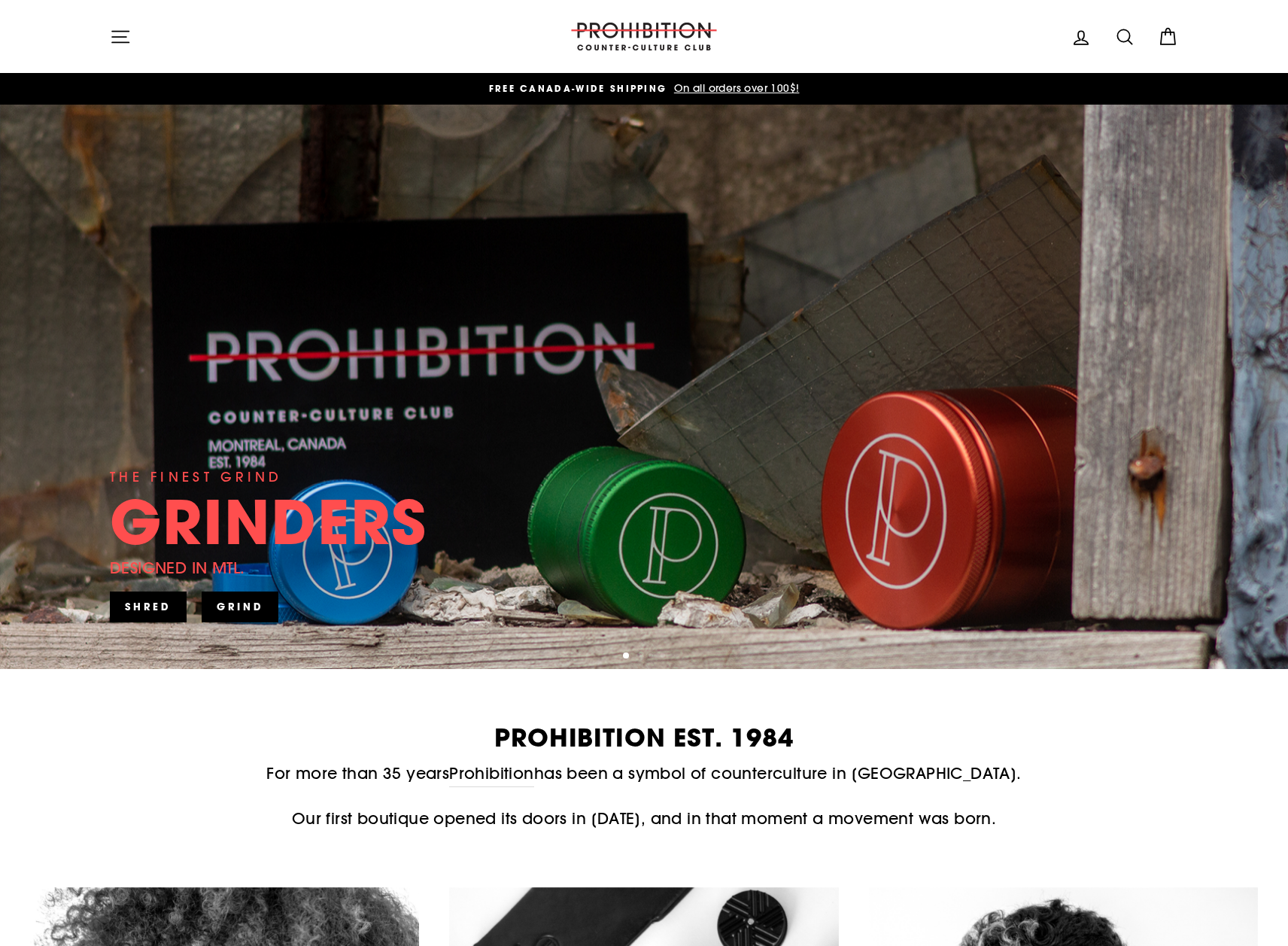
click at [122, 28] on icon "button" at bounding box center [120, 37] width 21 height 21
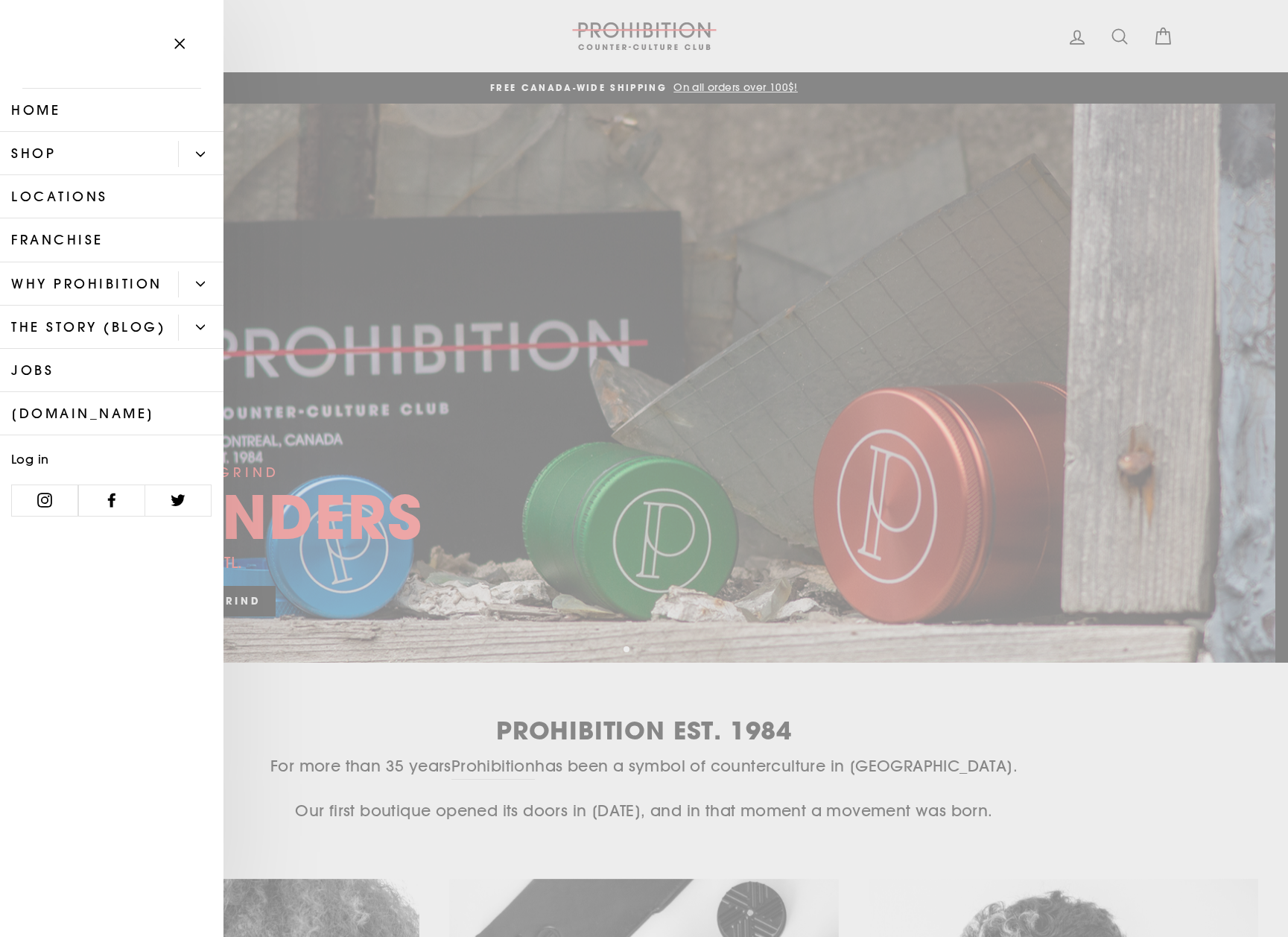
click at [63, 152] on link "Shop" at bounding box center [89, 154] width 178 height 43
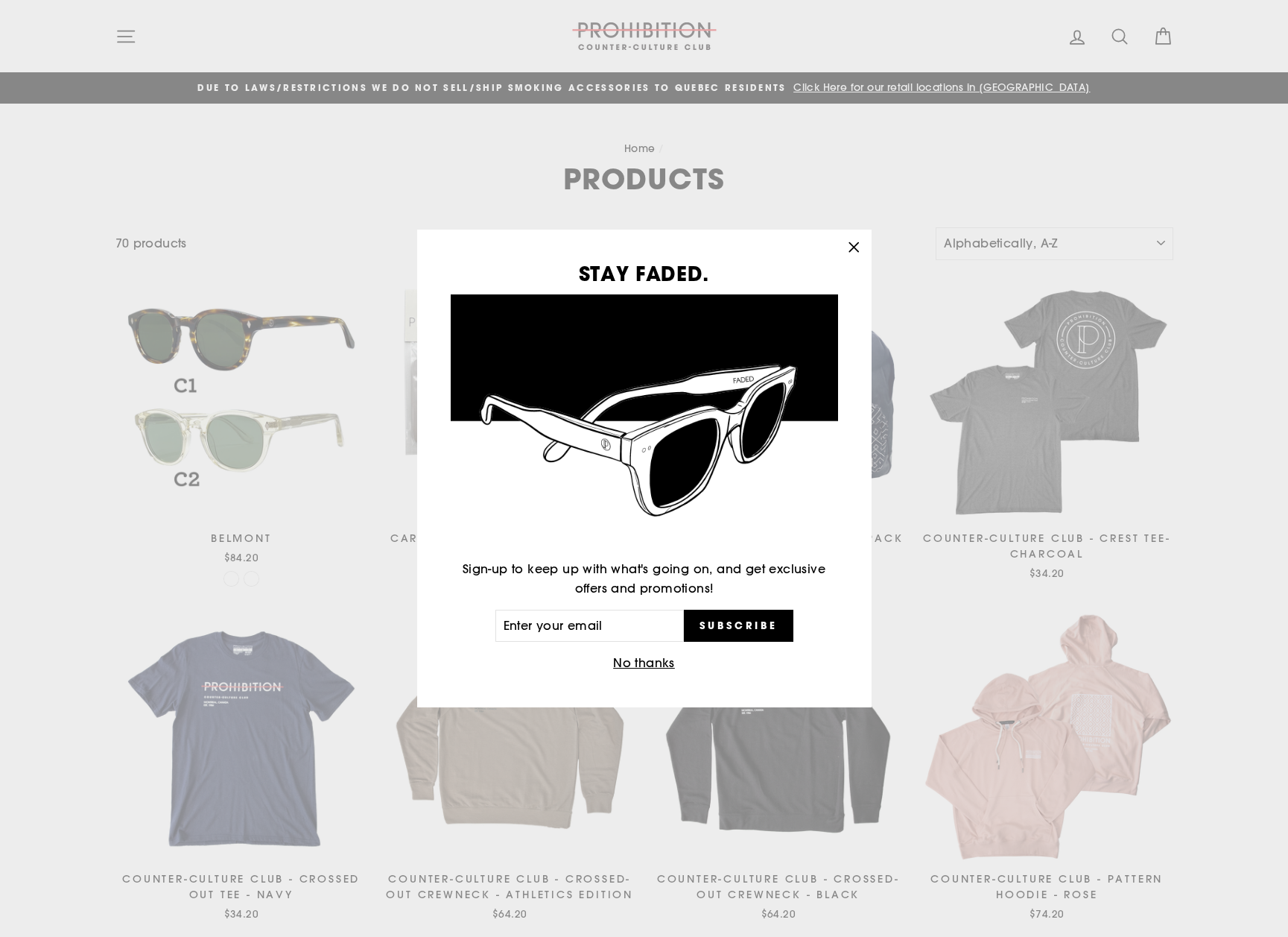
click at [851, 243] on icon "button" at bounding box center [853, 247] width 21 height 21
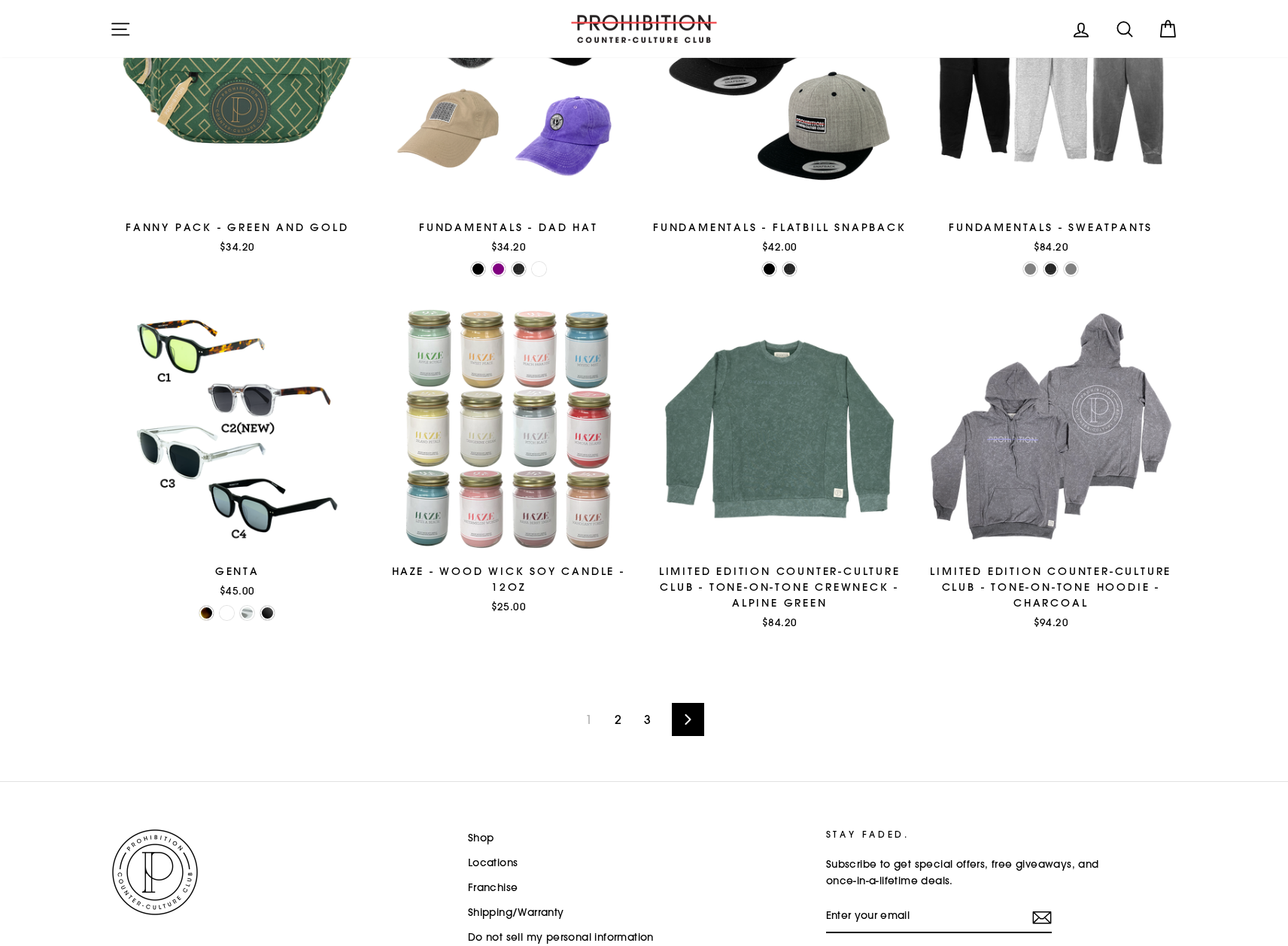
scroll to position [2157, 0]
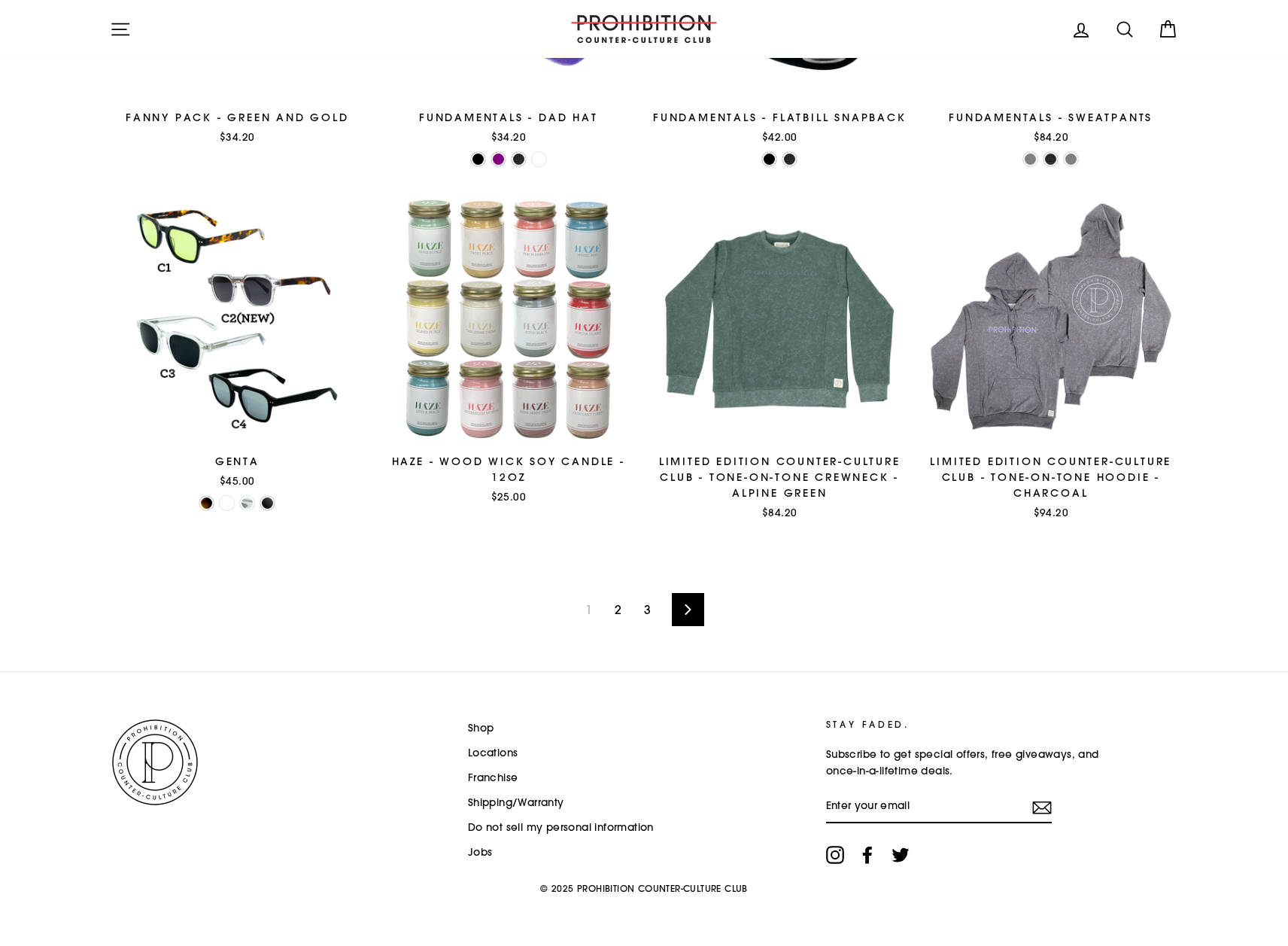
click at [692, 614] on link "Next" at bounding box center [688, 610] width 33 height 33
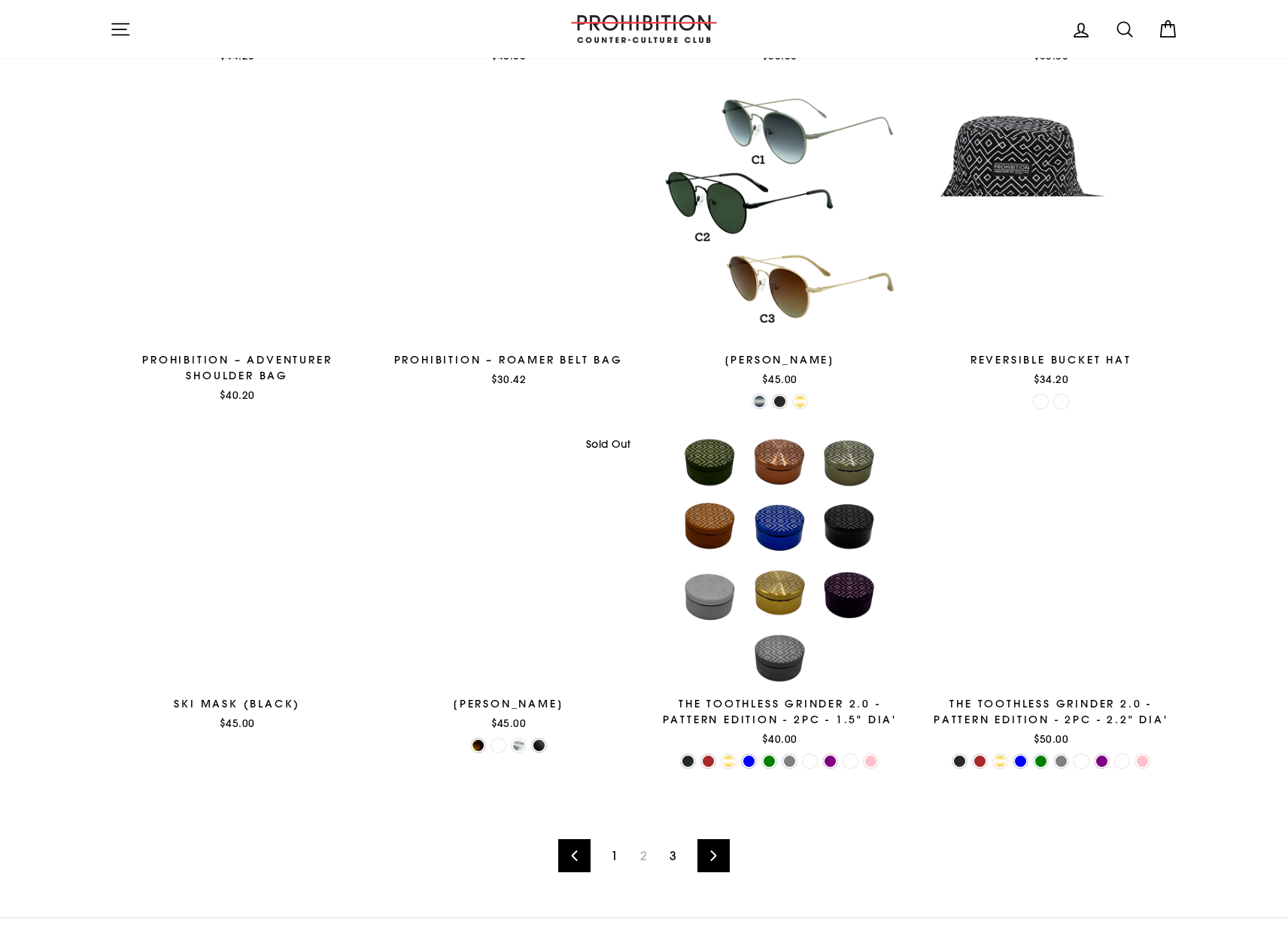
scroll to position [2165, 0]
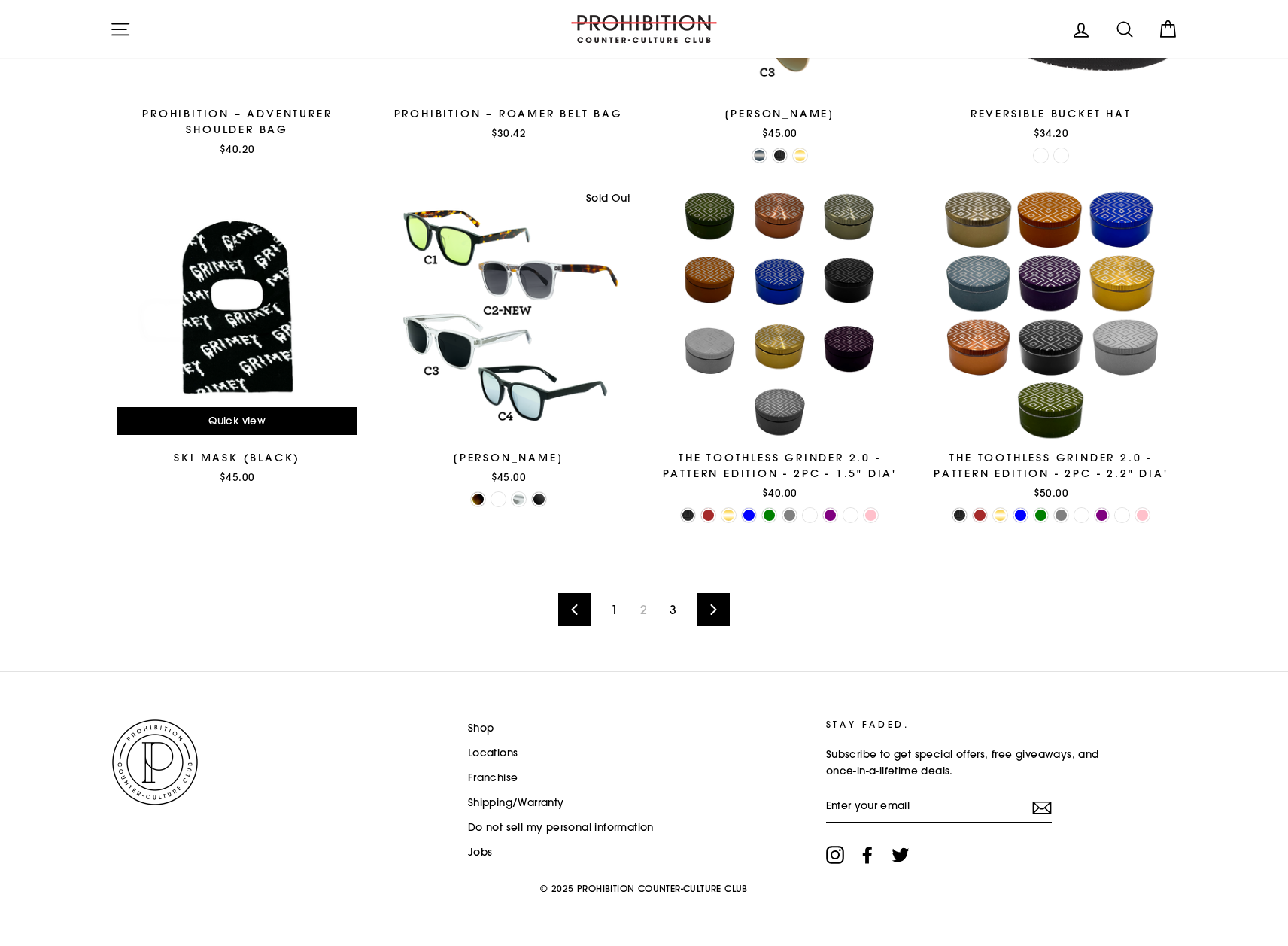
click at [263, 330] on div at bounding box center [237, 316] width 255 height 255
click at [720, 618] on link "Next" at bounding box center [713, 610] width 33 height 33
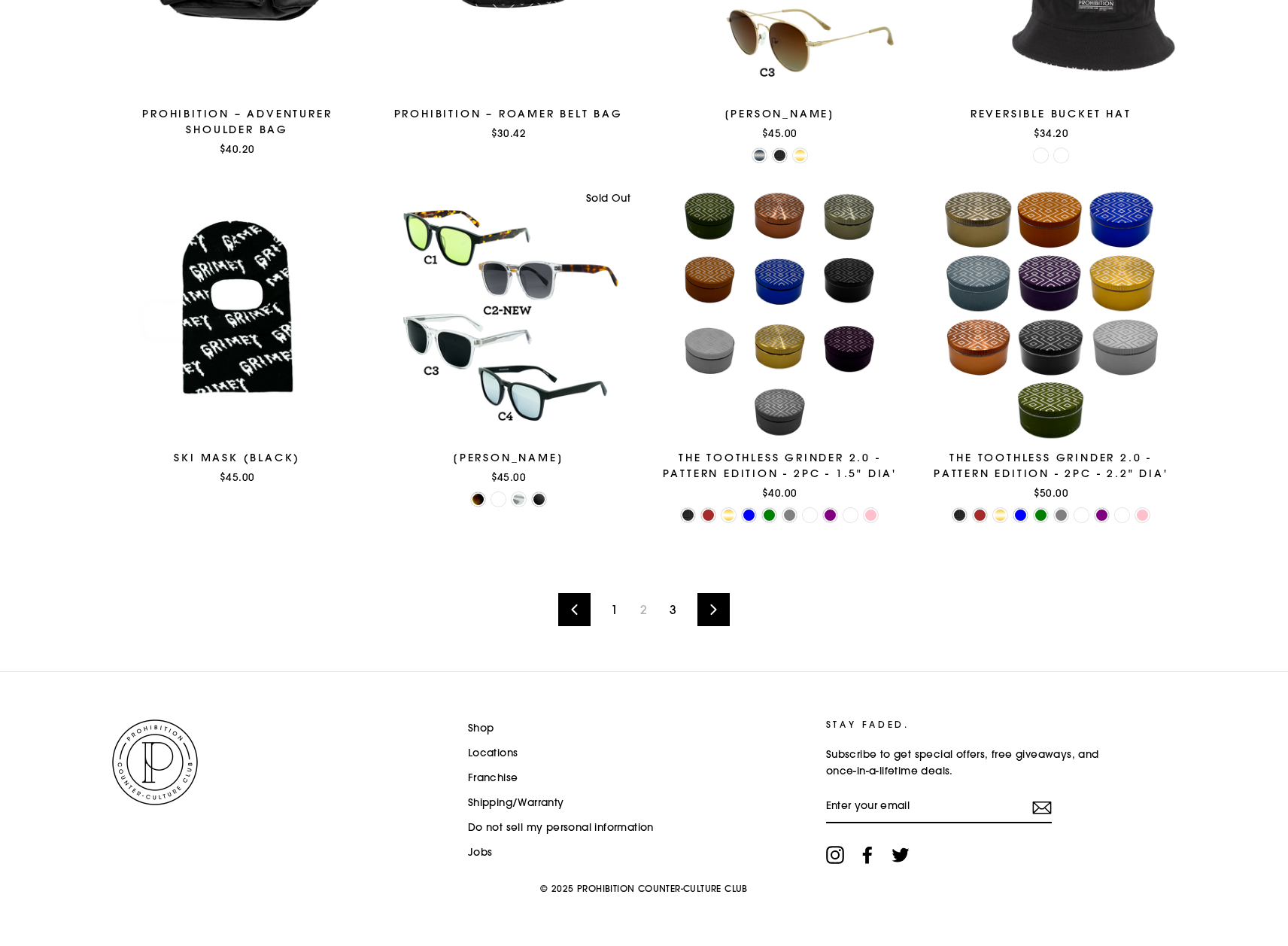
scroll to position [2165, 0]
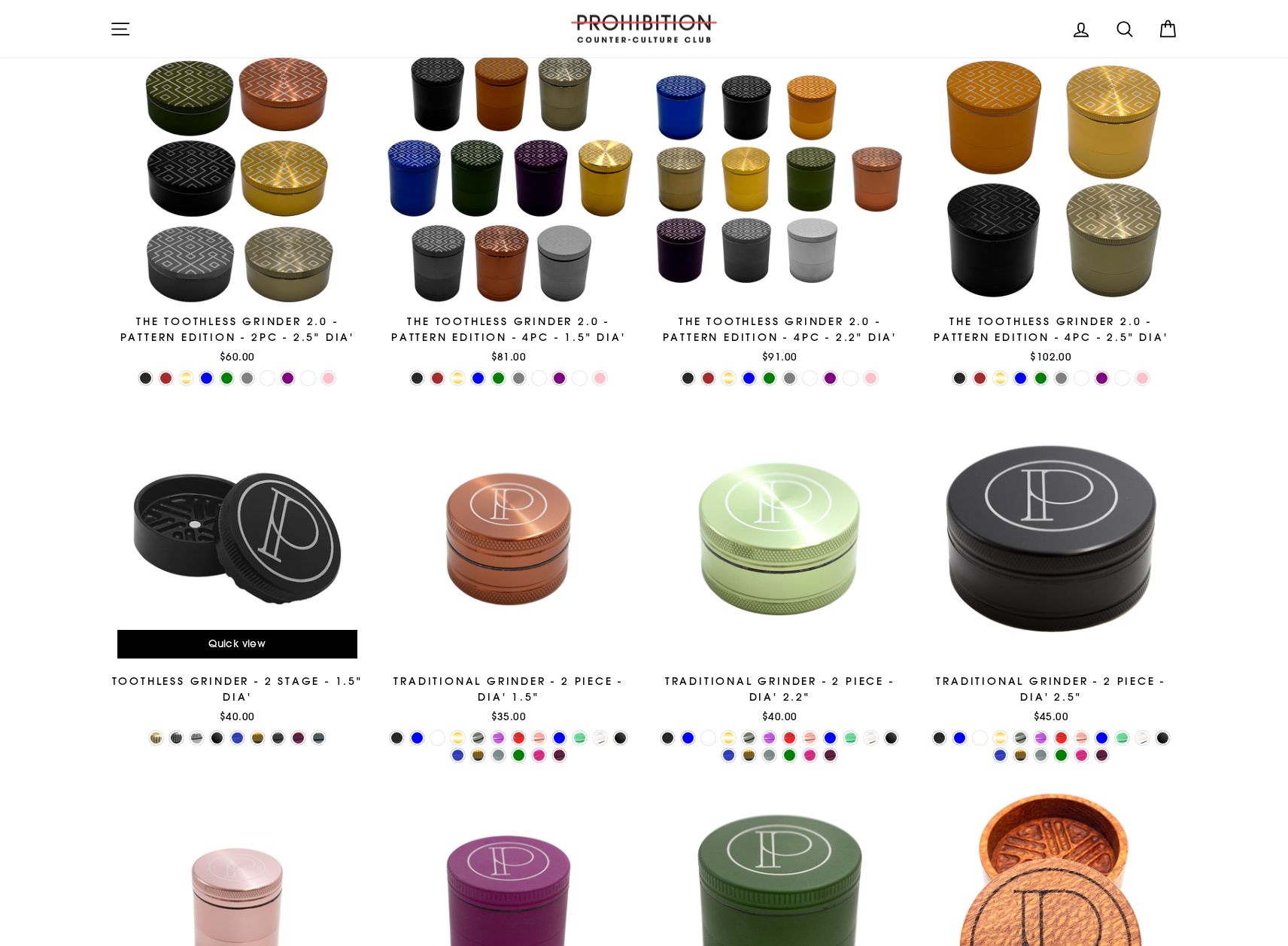
scroll to position [77, 0]
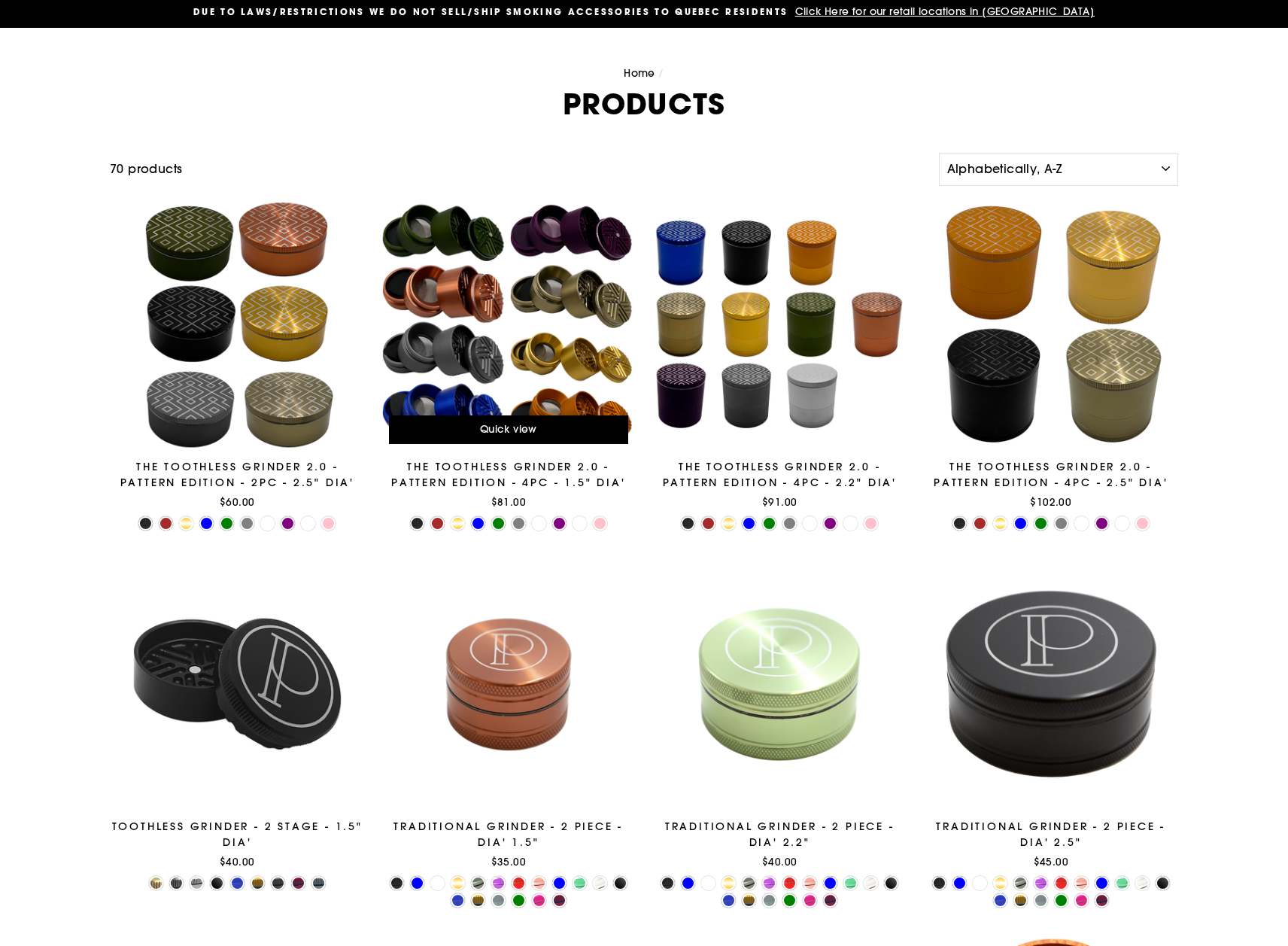
click at [510, 344] on div at bounding box center [509, 324] width 257 height 257
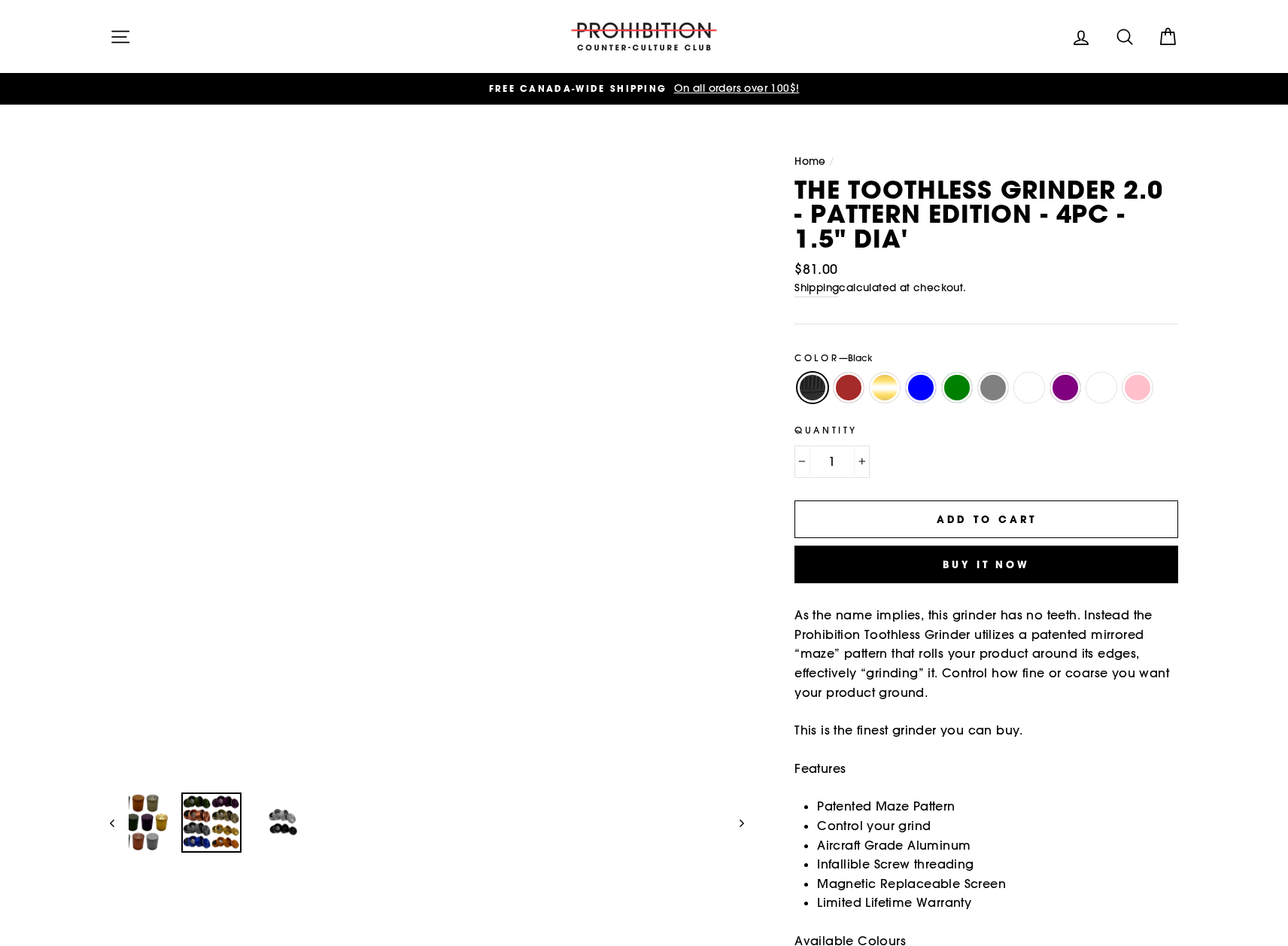
click at [219, 817] on img at bounding box center [211, 822] width 57 height 57
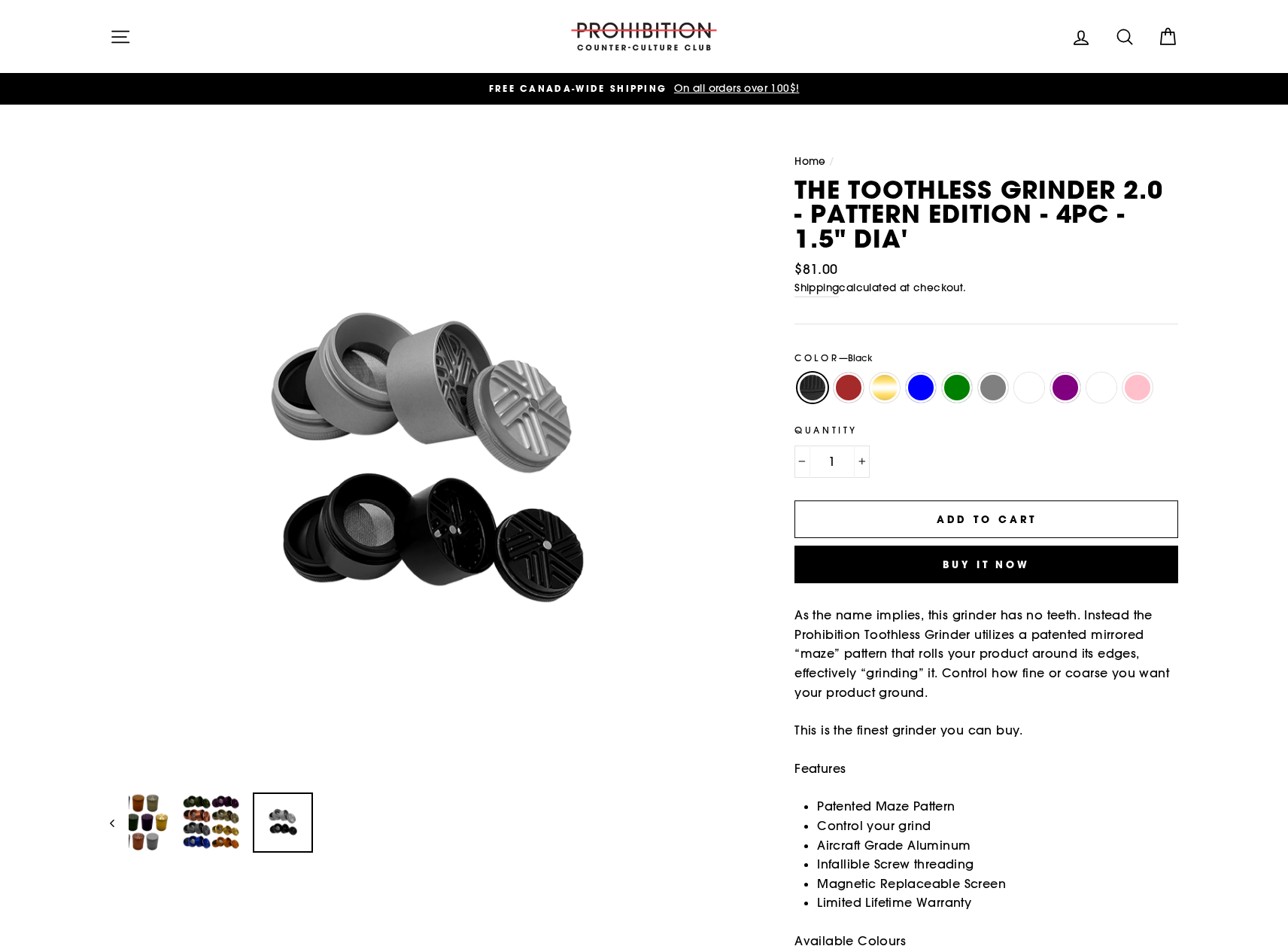
click at [273, 819] on img at bounding box center [283, 822] width 57 height 57
click at [883, 387] on label "Gold" at bounding box center [885, 387] width 30 height 30
click at [867, 373] on input "Gold" at bounding box center [867, 372] width 1 height 1
radio input "true"
click at [134, 35] on button "Site navigation" at bounding box center [120, 37] width 39 height 33
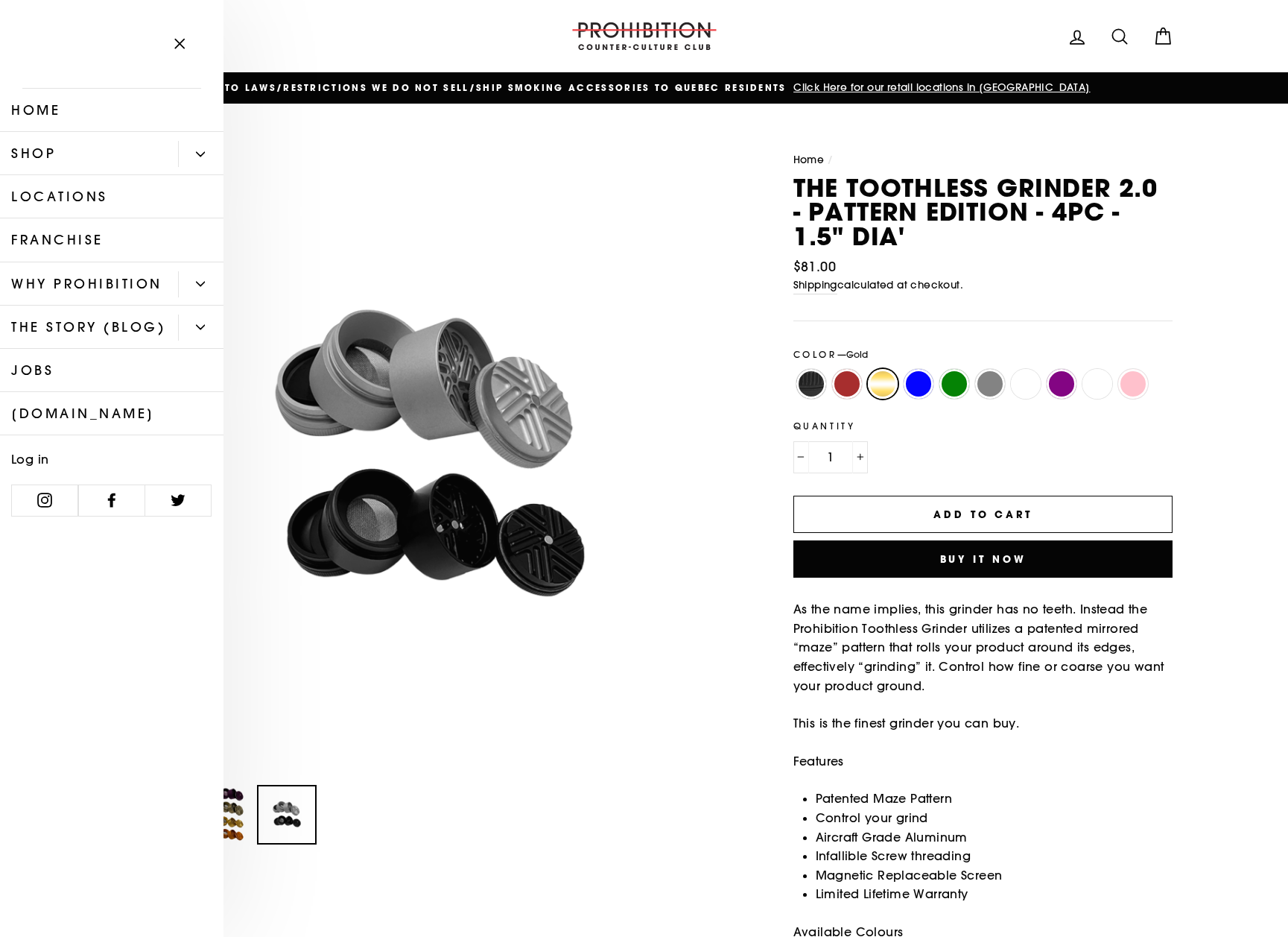
click at [73, 156] on link "Shop" at bounding box center [89, 154] width 178 height 43
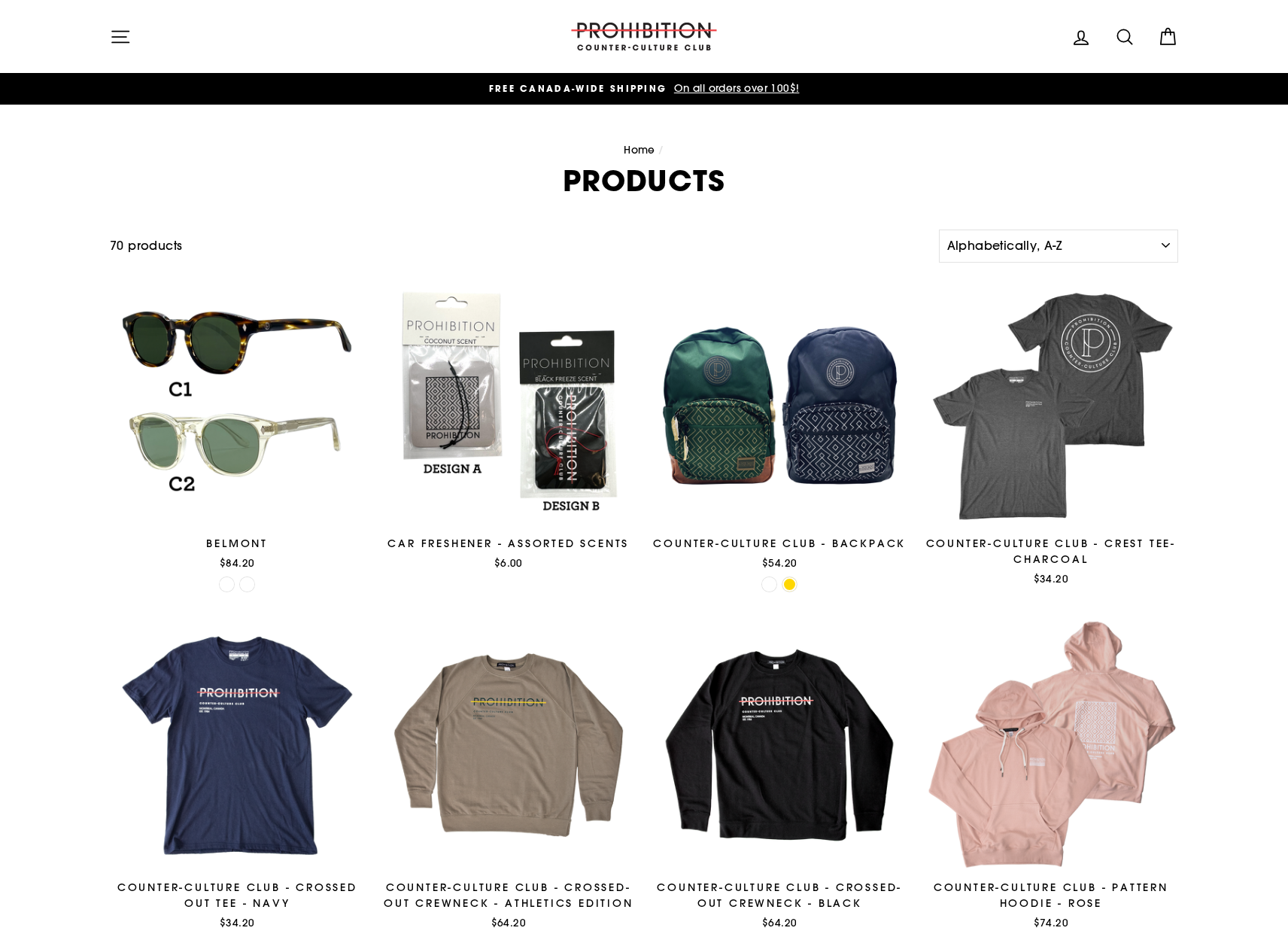
click at [117, 37] on icon "button" at bounding box center [120, 37] width 17 height 11
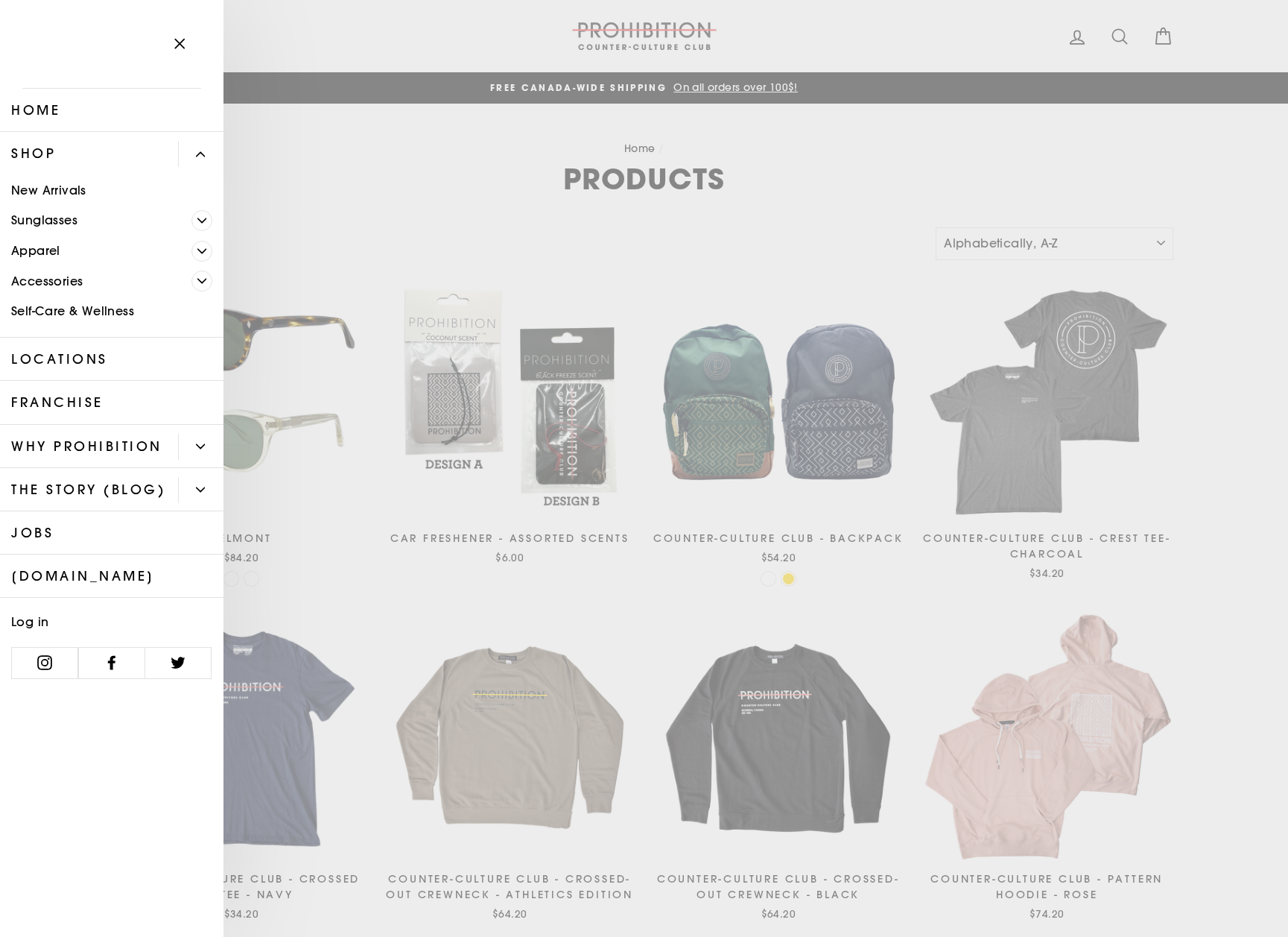
click at [42, 272] on link "Accessories" at bounding box center [95, 281] width 191 height 31
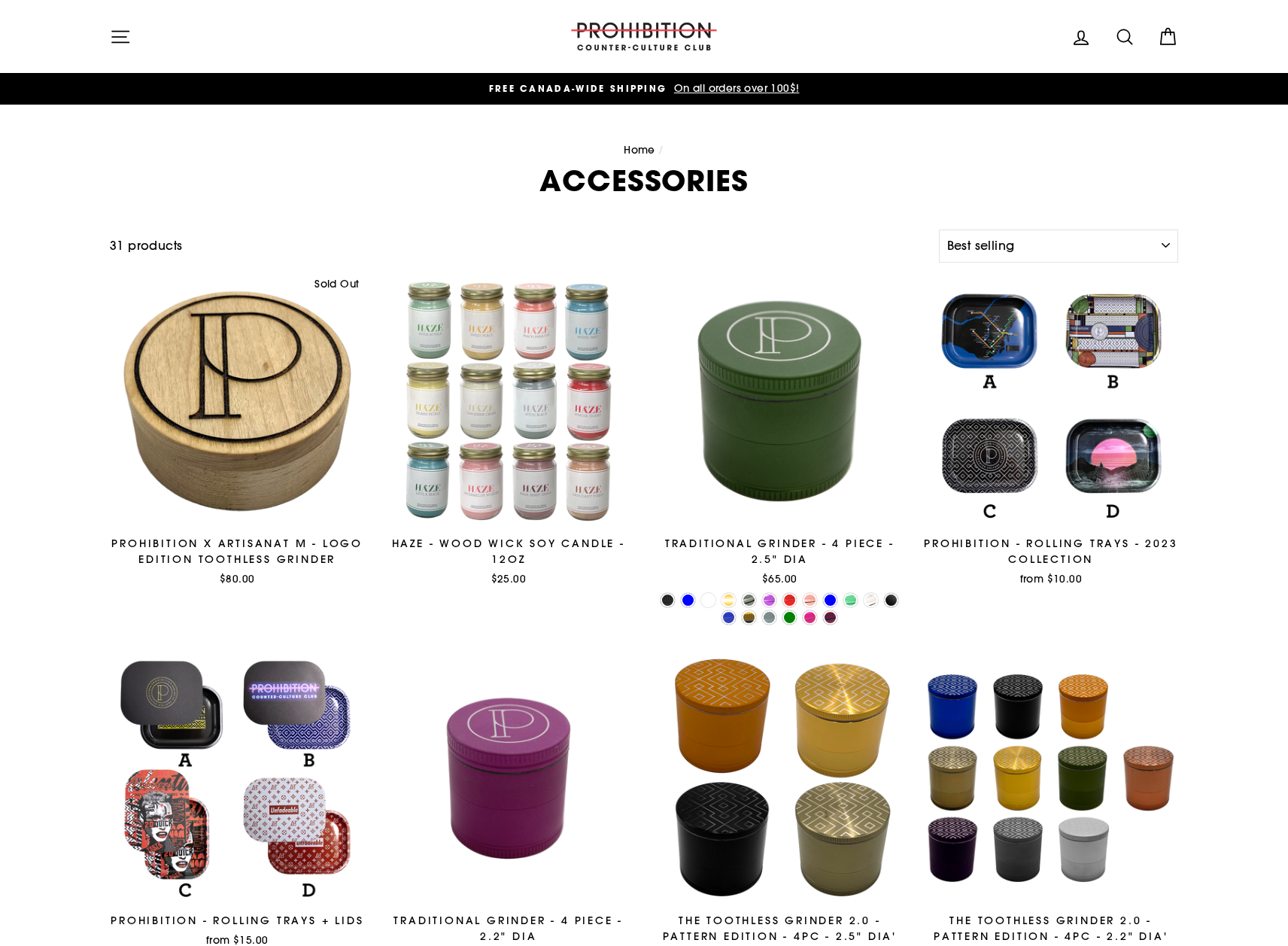
select select "best-selling"
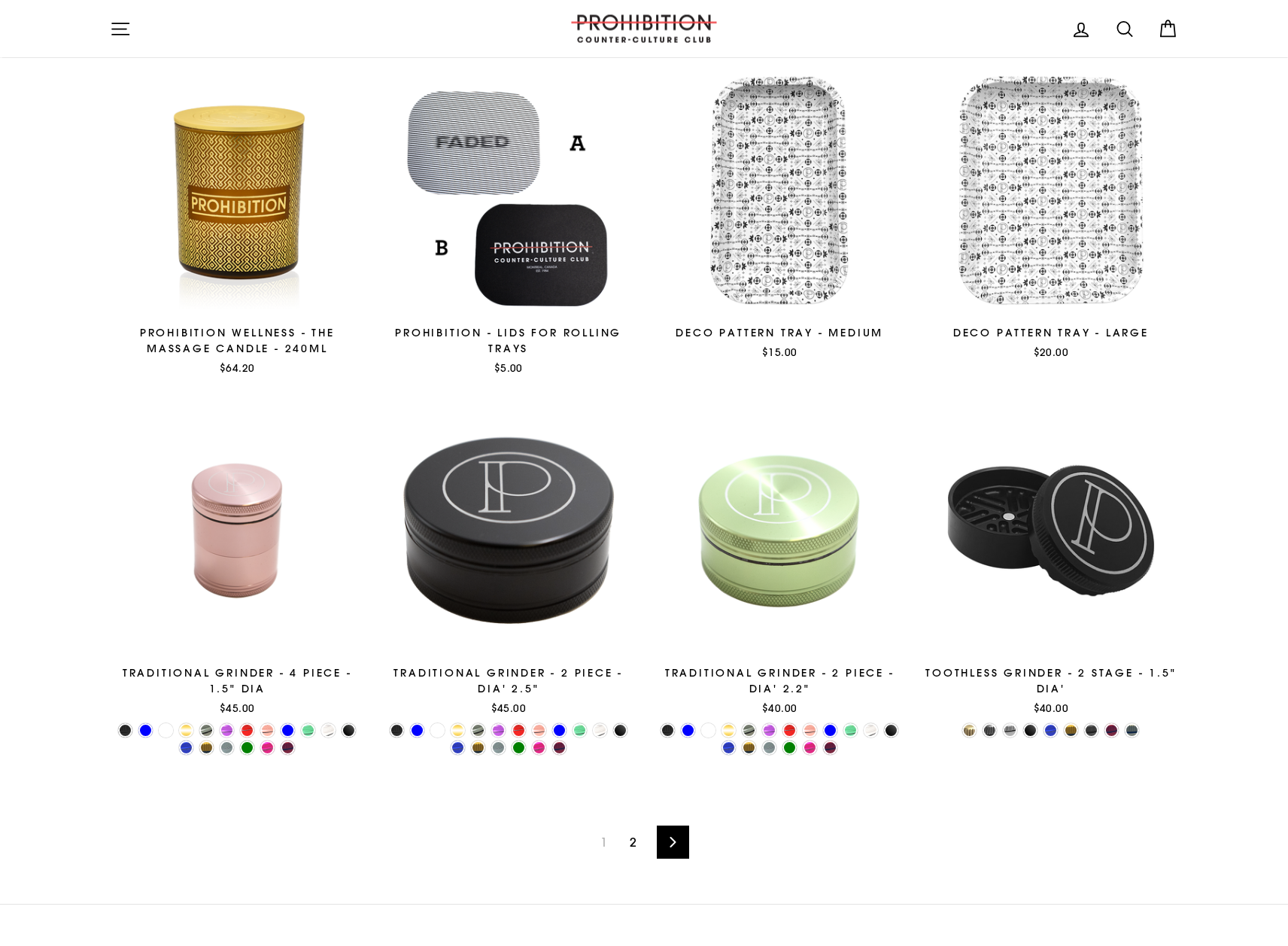
scroll to position [2072, 0]
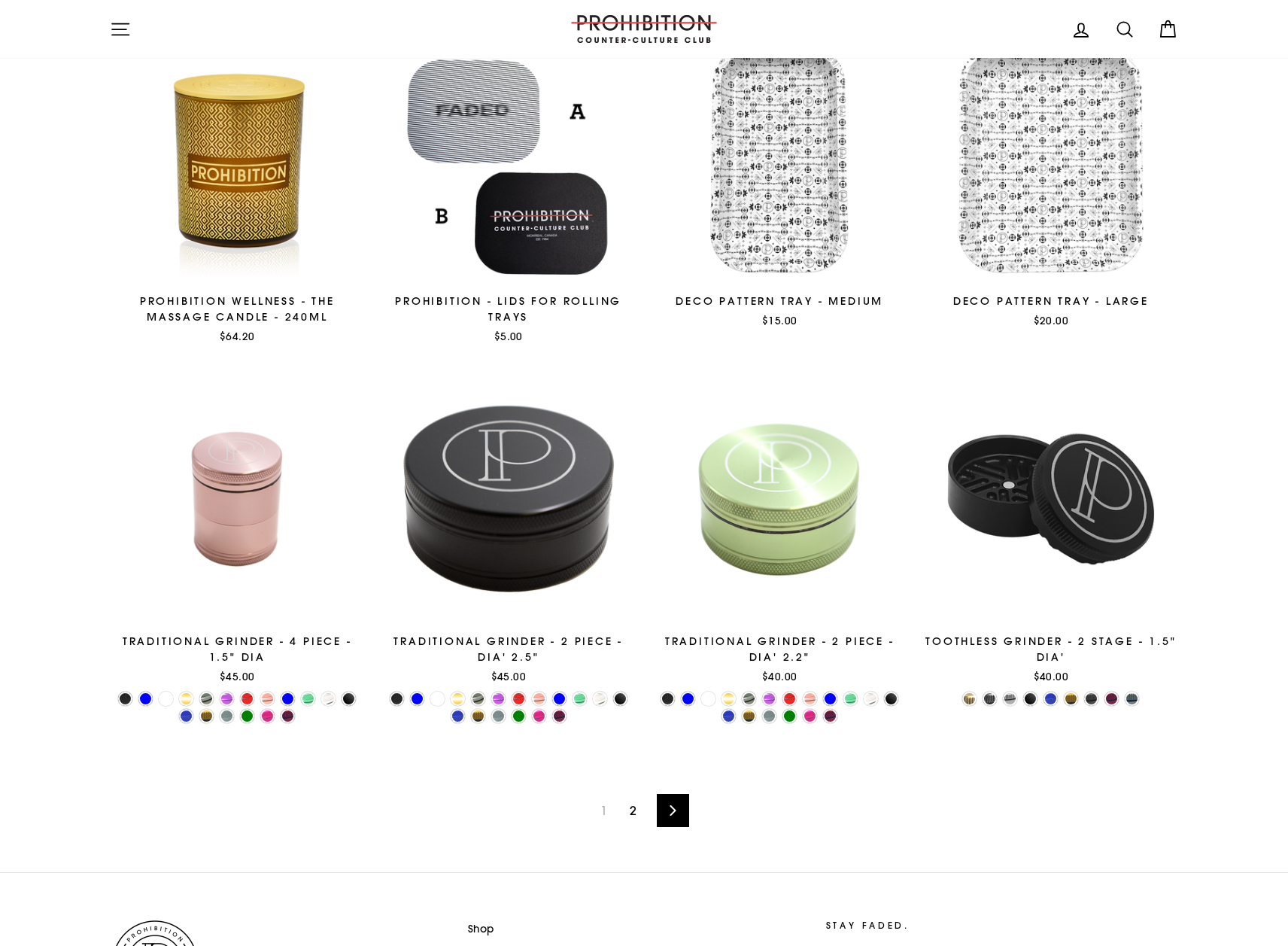
click at [681, 809] on link "Next" at bounding box center [673, 810] width 33 height 33
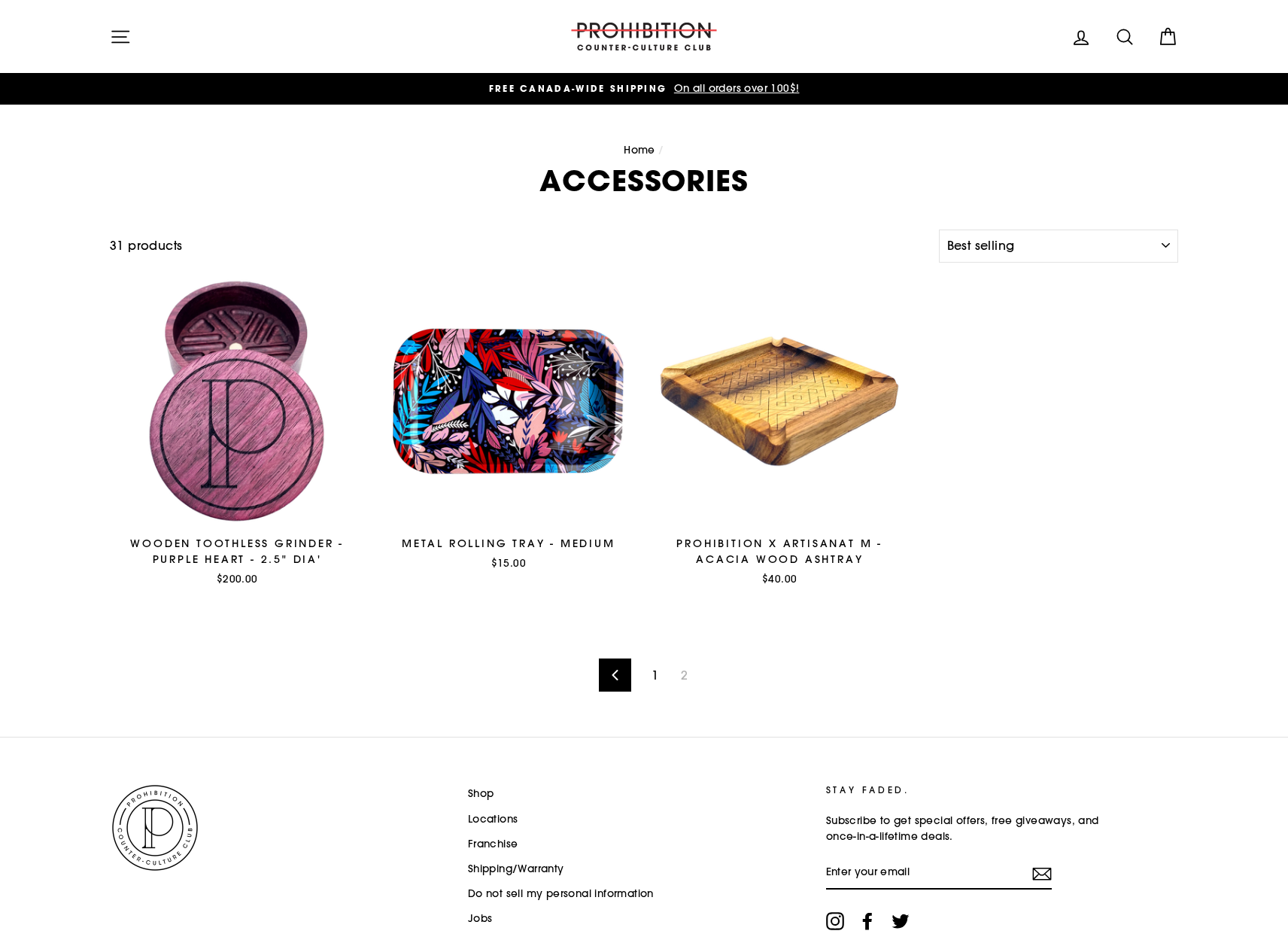
select select "best-selling"
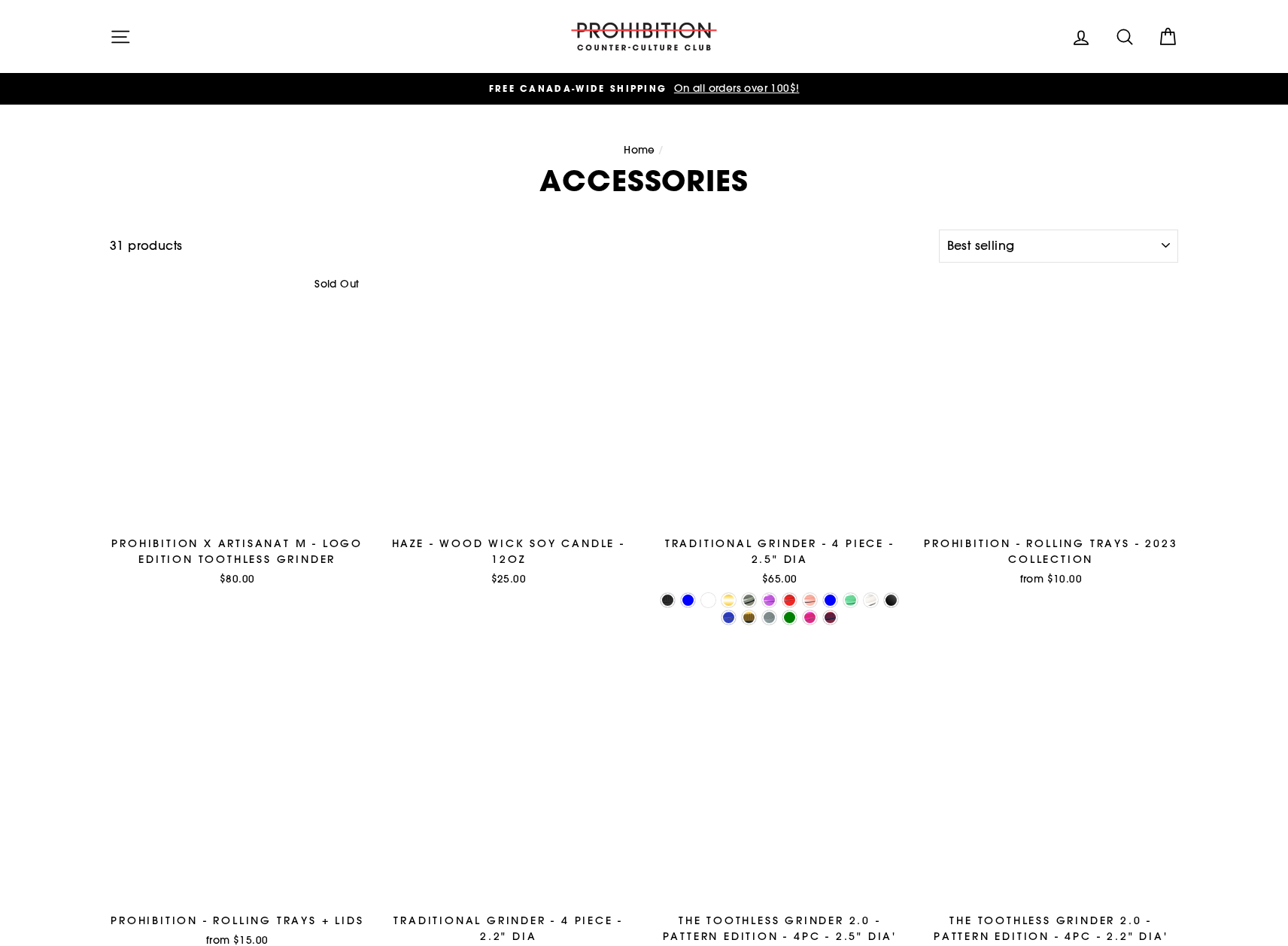
select select "best-selling"
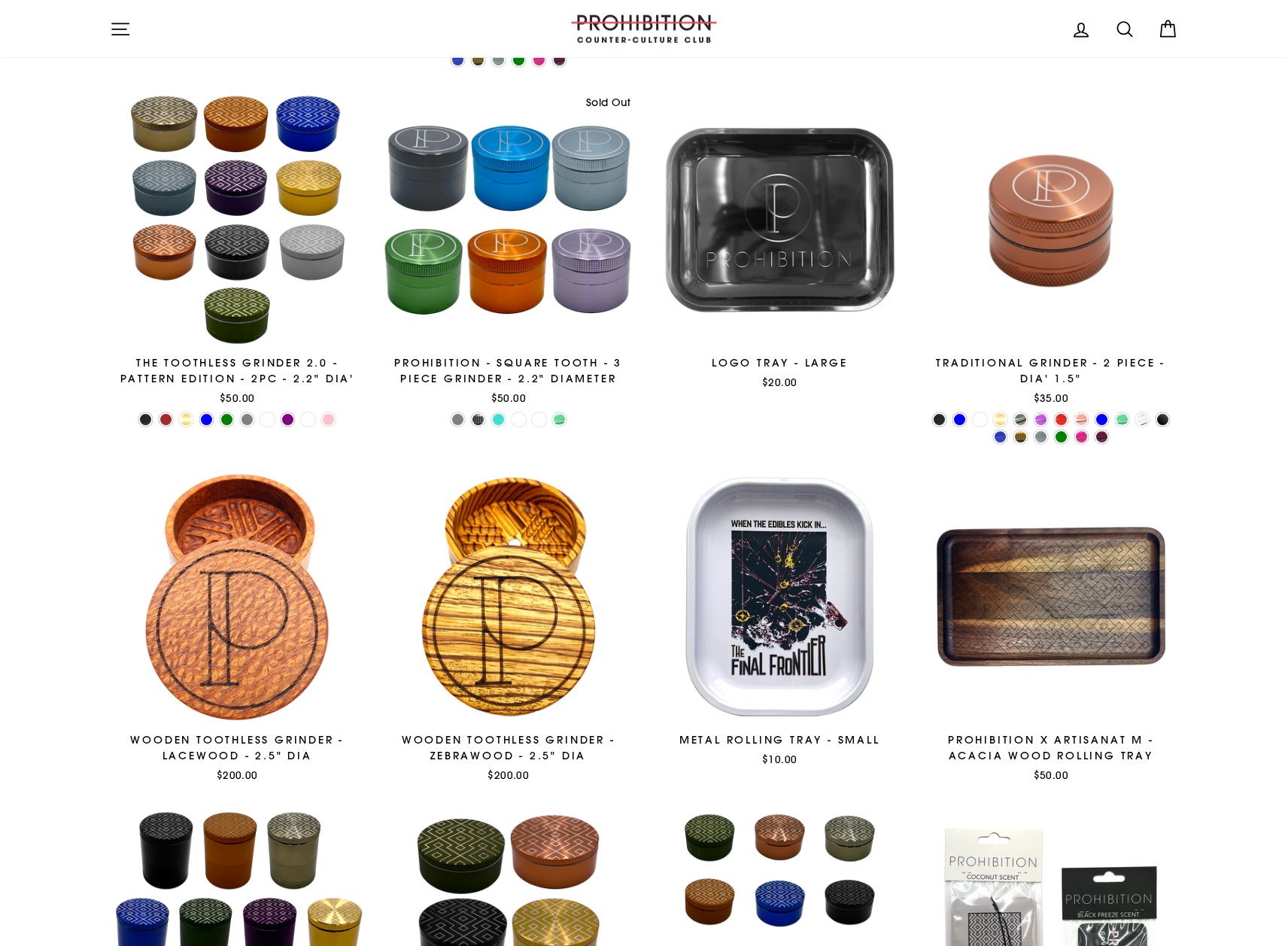
scroll to position [844, 0]
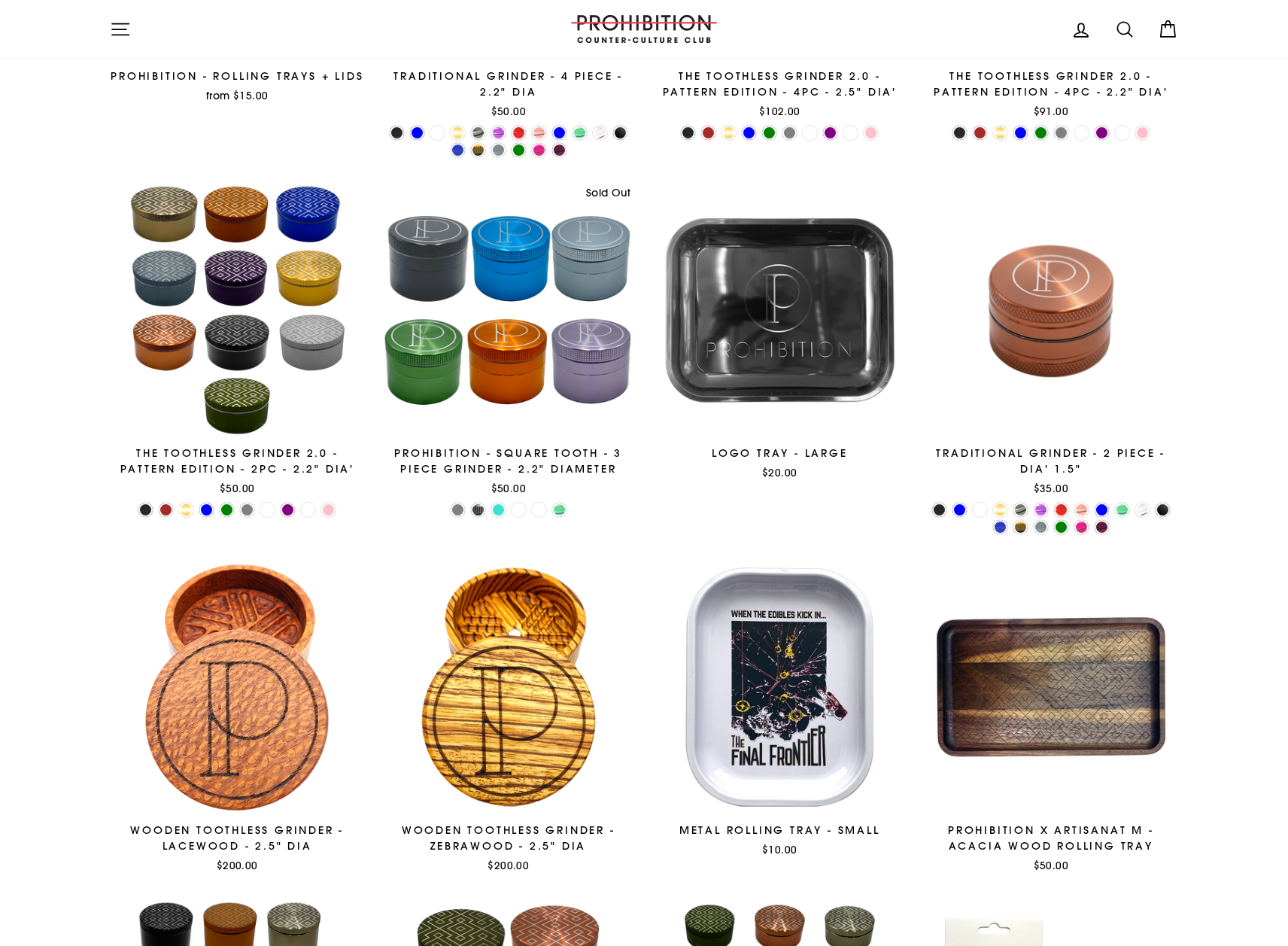
click at [1127, 30] on icon at bounding box center [1125, 29] width 21 height 21
type input "pipe"
click at [110, 11] on button "Search" at bounding box center [126, 29] width 33 height 35
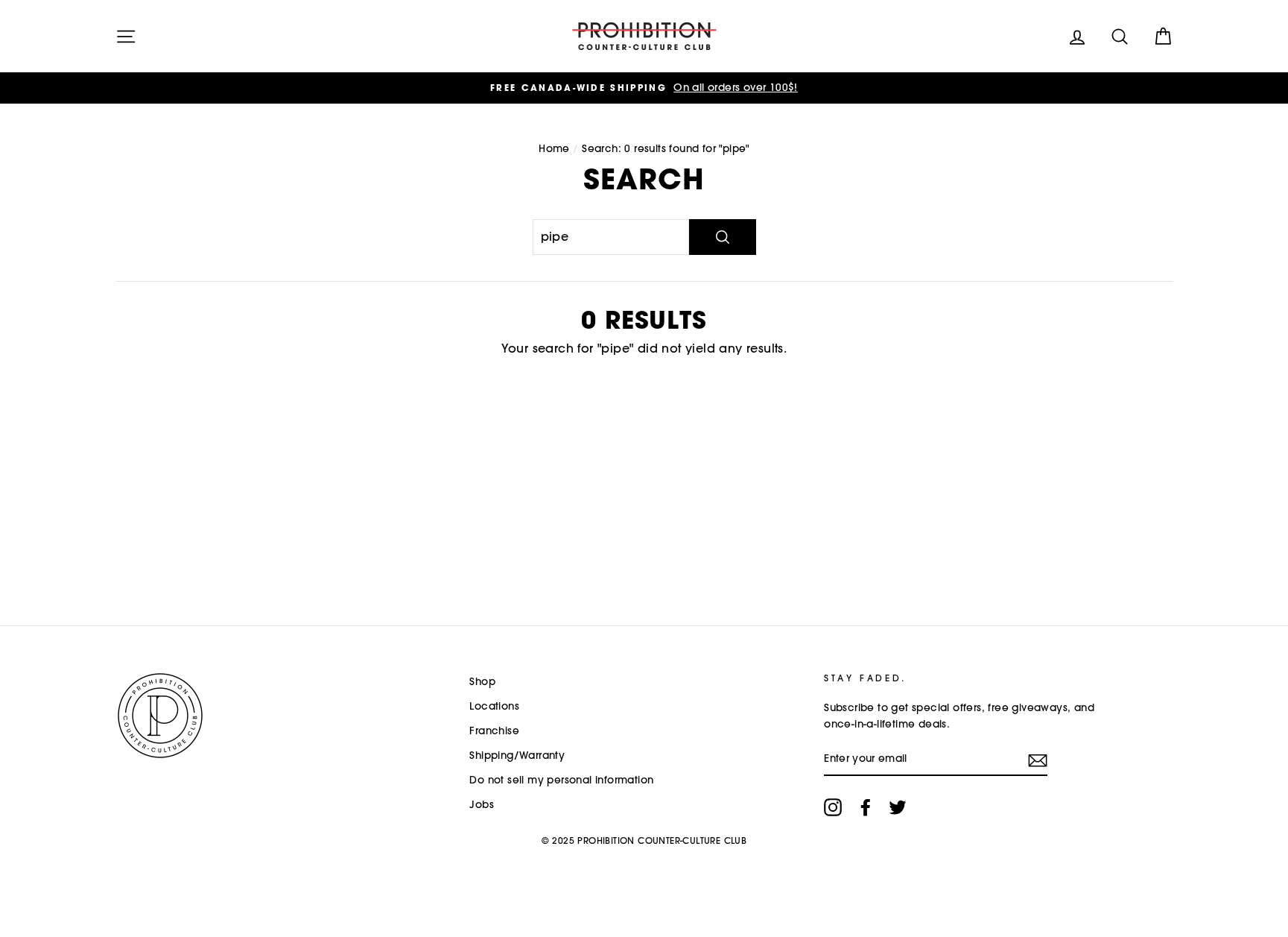
click at [1124, 42] on icon at bounding box center [1120, 36] width 14 height 14
click at [123, 38] on icon "submit" at bounding box center [126, 35] width 21 height 21
click at [113, 36] on button "Site navigation" at bounding box center [125, 36] width 39 height 32
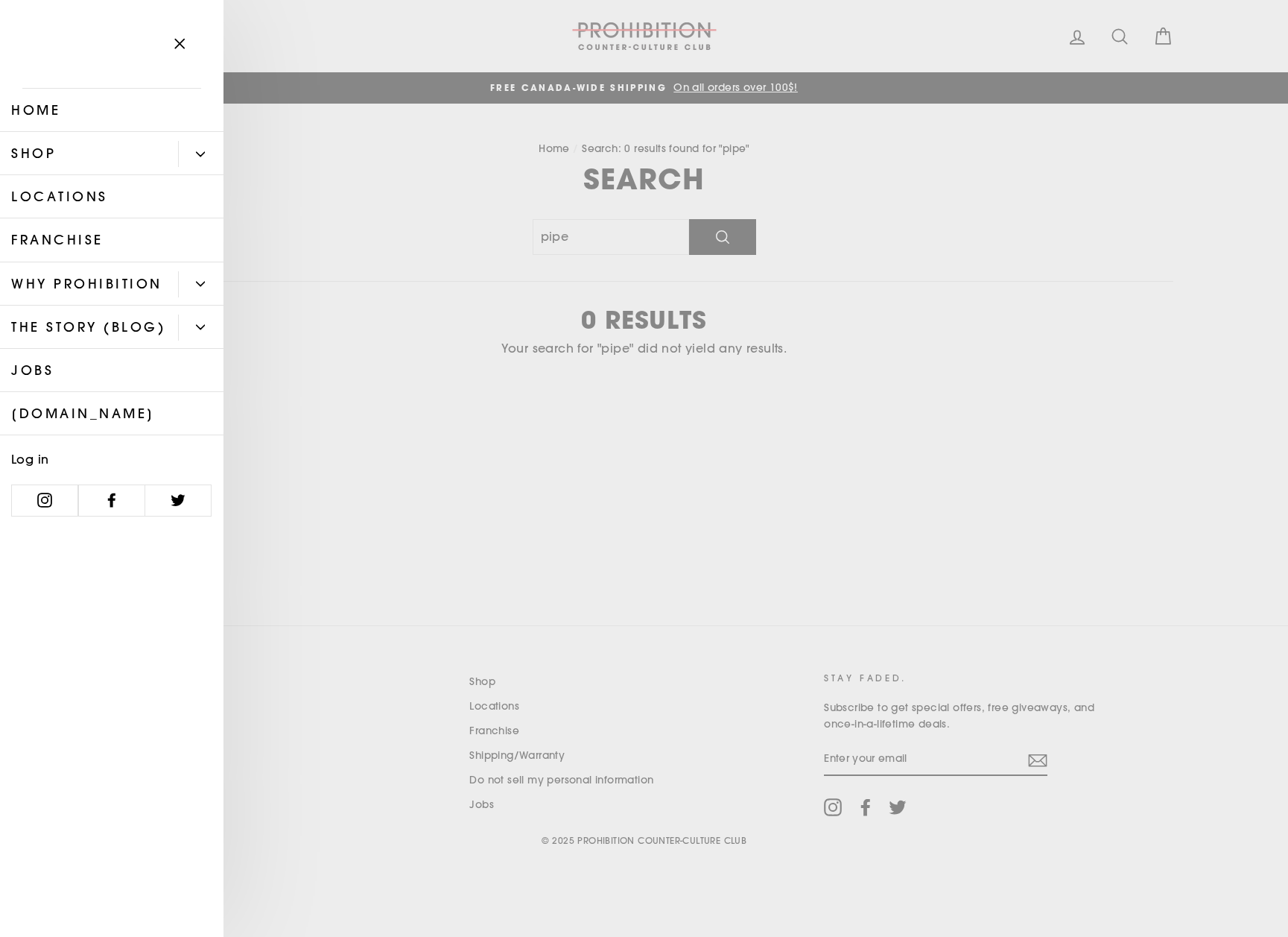
click at [207, 153] on button "Primary" at bounding box center [201, 154] width 46 height 26
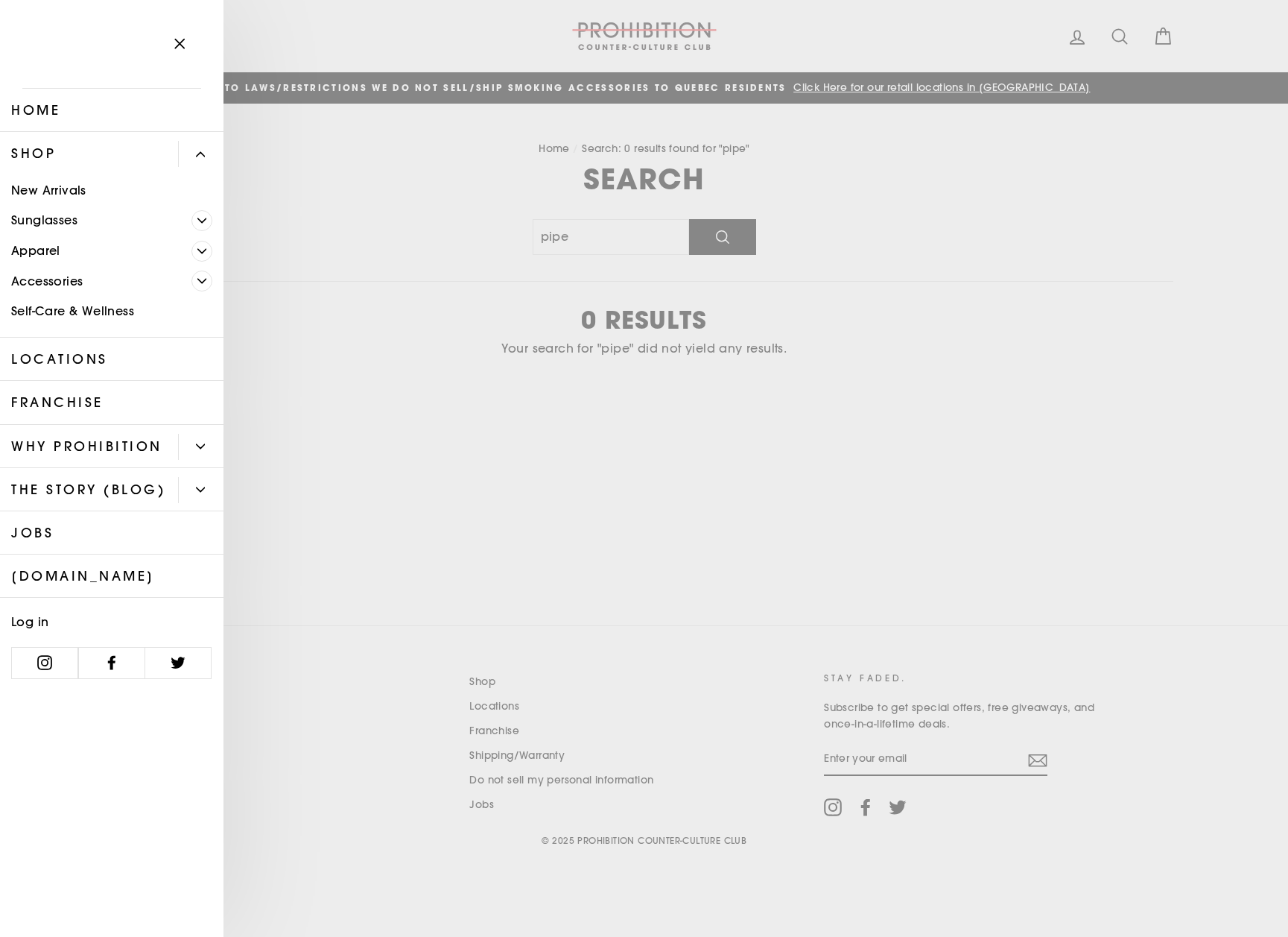
click at [58, 193] on link "New Arrivals" at bounding box center [112, 190] width 224 height 31
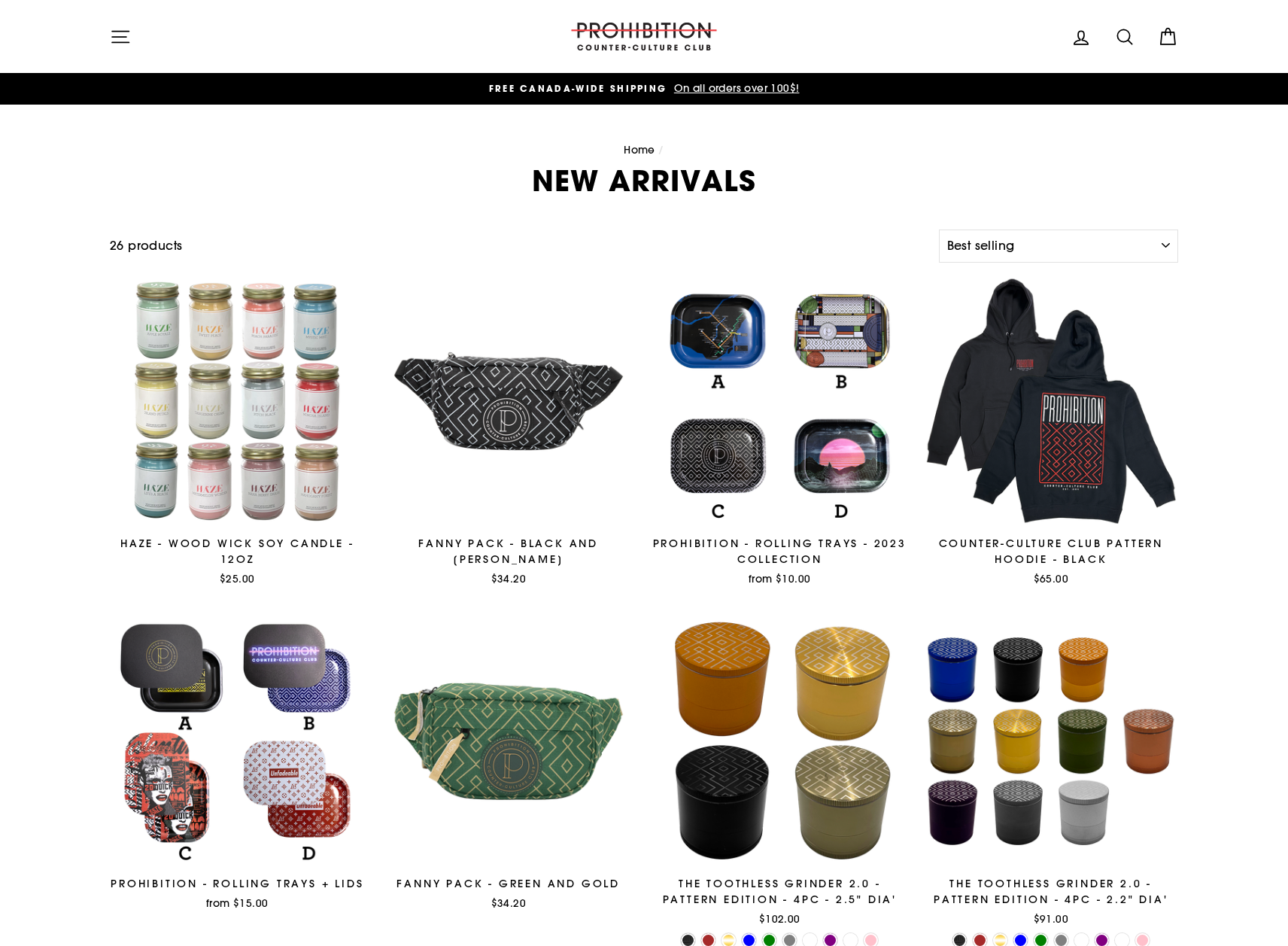
select select "best-selling"
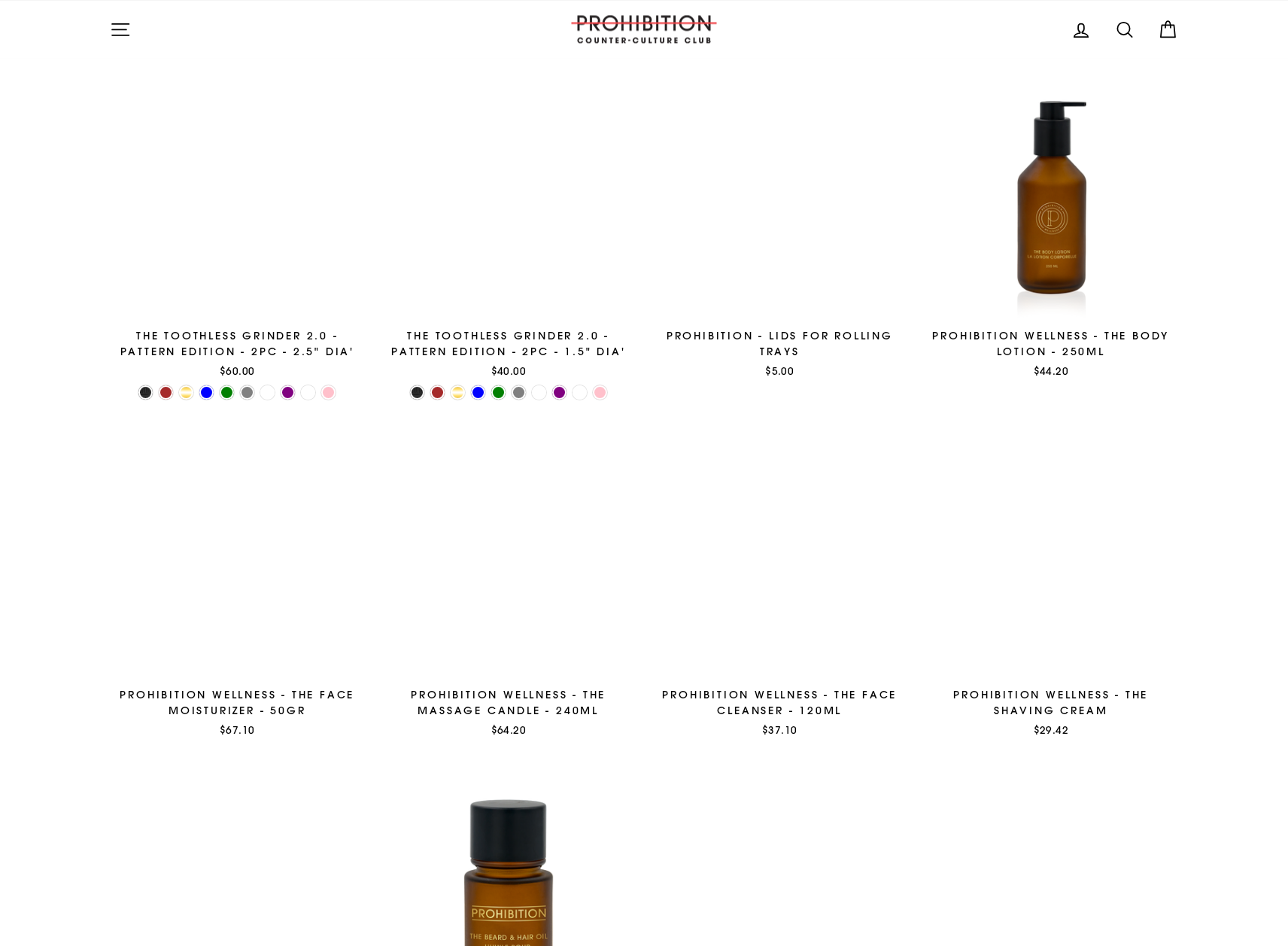
scroll to position [2061, 0]
